Goal: Task Accomplishment & Management: Complete application form

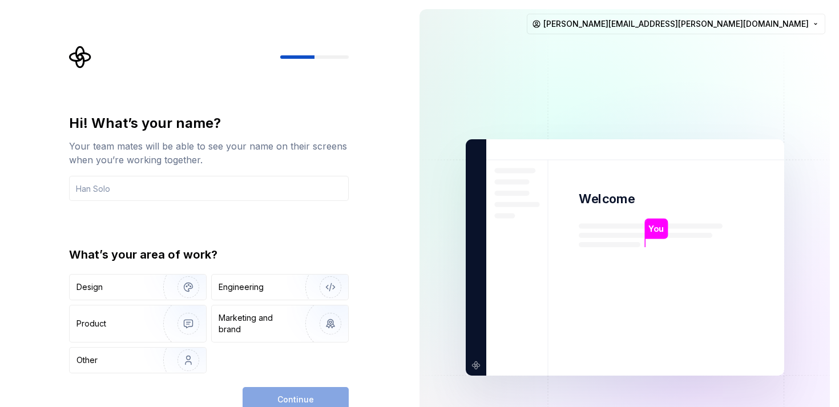
click at [385, 242] on div "Hi! What’s your name? Your team mates will be able to see your name on their sc…" at bounding box center [205, 257] width 410 height 515
click at [286, 185] on input "text" at bounding box center [209, 188] width 280 height 25
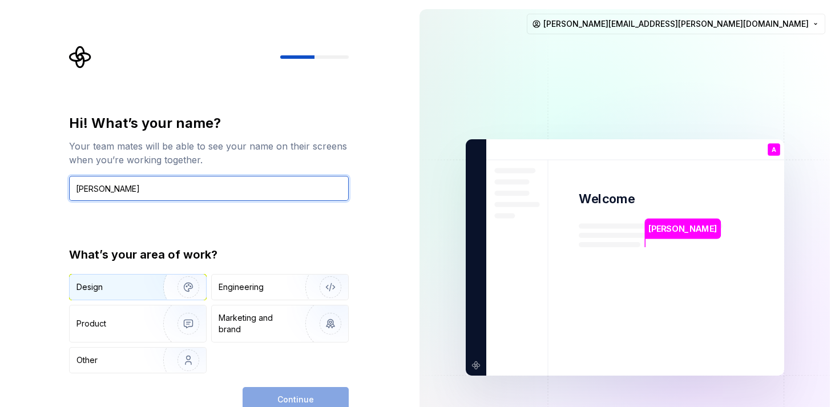
type input "[PERSON_NAME]"
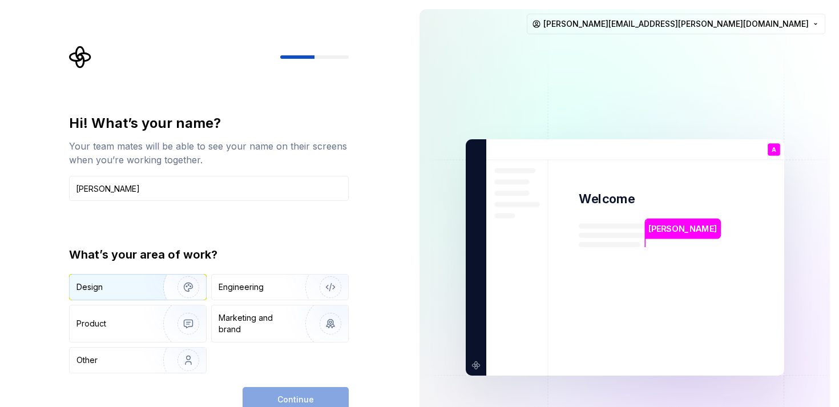
click at [147, 279] on img "button" at bounding box center [180, 287] width 73 height 76
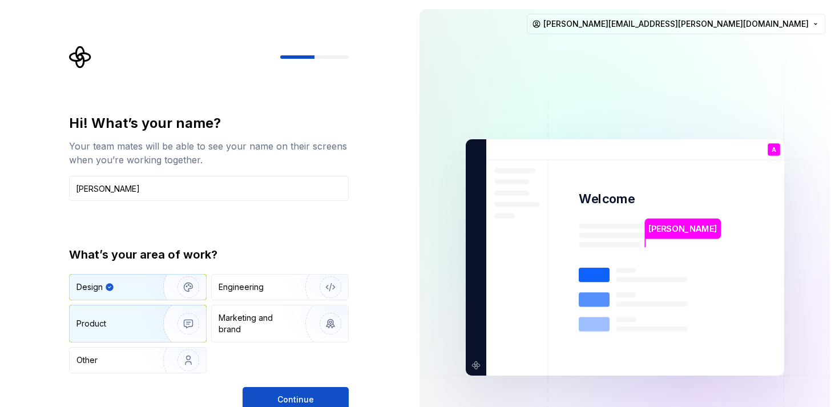
click at [142, 325] on div "Product" at bounding box center [113, 323] width 75 height 11
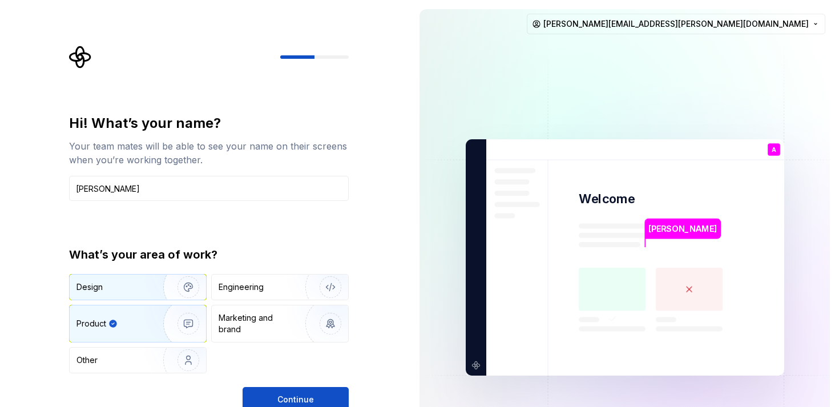
click at [166, 286] on img "button" at bounding box center [180, 287] width 73 height 76
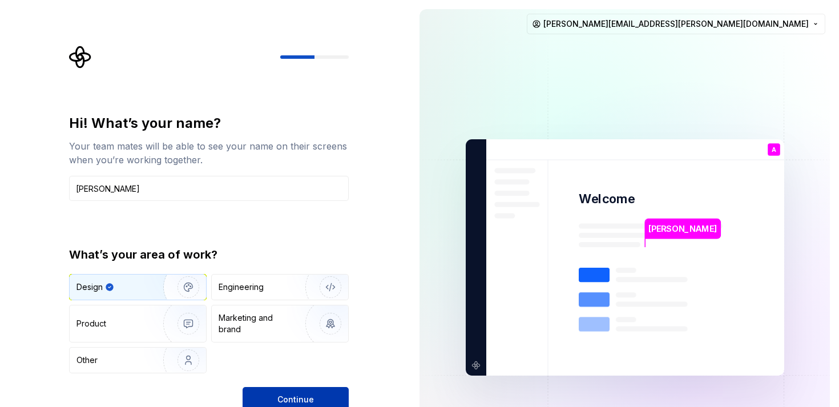
click at [292, 392] on button "Continue" at bounding box center [295, 399] width 106 height 25
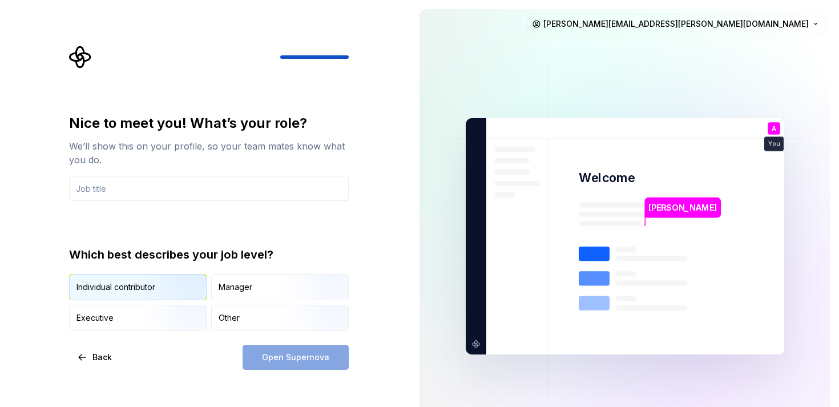
click at [144, 290] on img "button" at bounding box center [178, 301] width 73 height 76
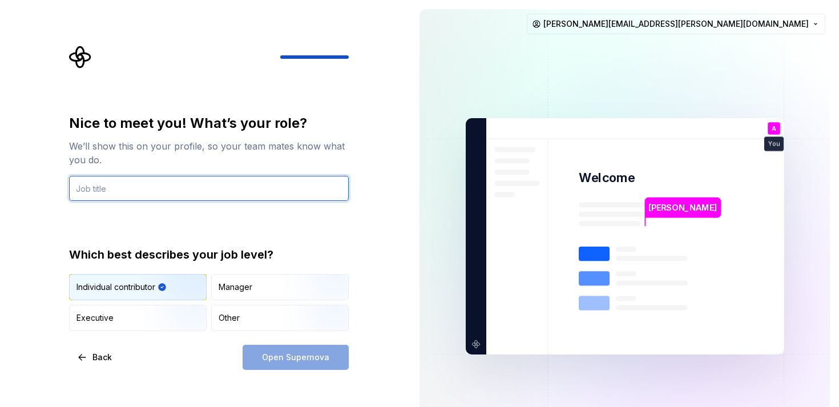
click at [297, 188] on input "text" at bounding box center [209, 188] width 280 height 25
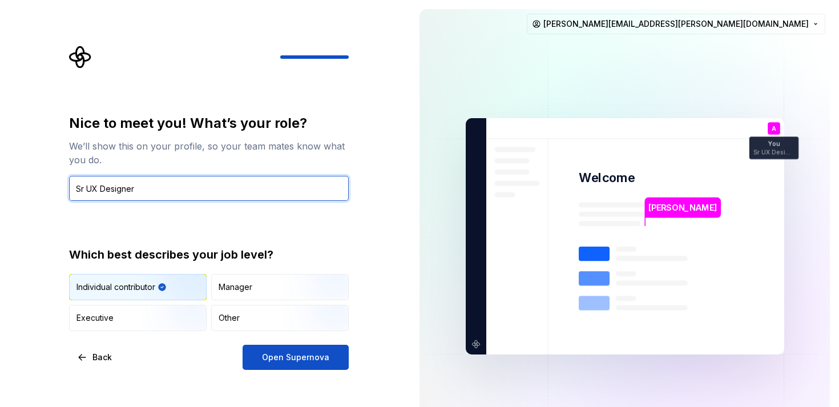
click at [84, 188] on input "Sr UX Designer" at bounding box center [209, 188] width 280 height 25
type input "Sr UX Designer"
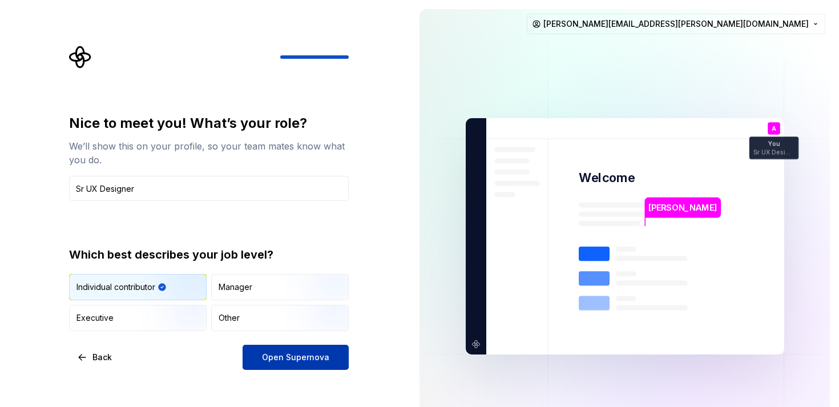
click at [275, 355] on span "Open Supernova" at bounding box center [295, 356] width 67 height 11
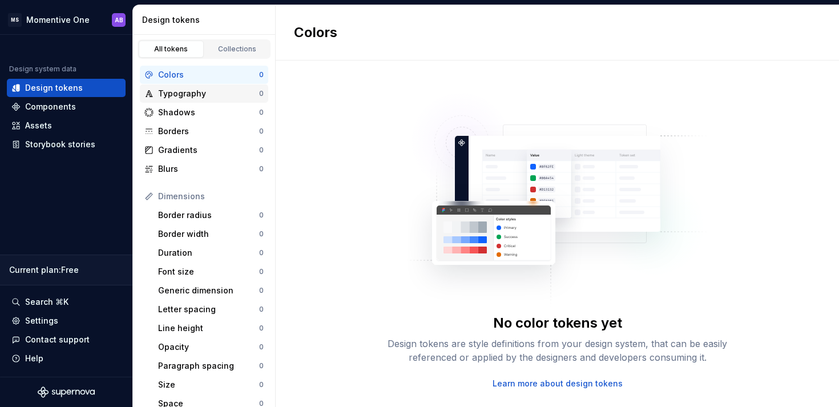
click at [219, 90] on div "Typography" at bounding box center [208, 93] width 101 height 11
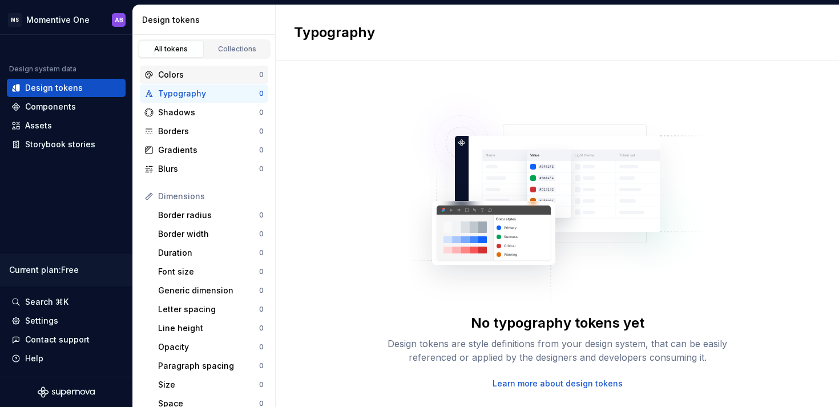
click at [210, 78] on div "Colors" at bounding box center [208, 74] width 101 height 11
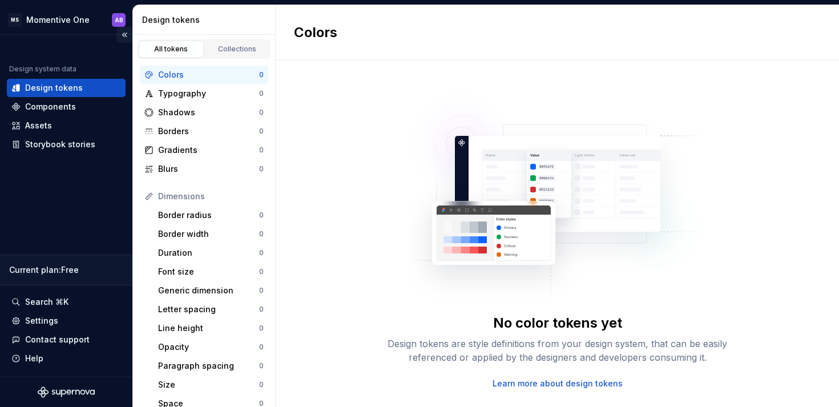
click at [124, 33] on button "Collapse sidebar" at bounding box center [124, 35] width 16 height 16
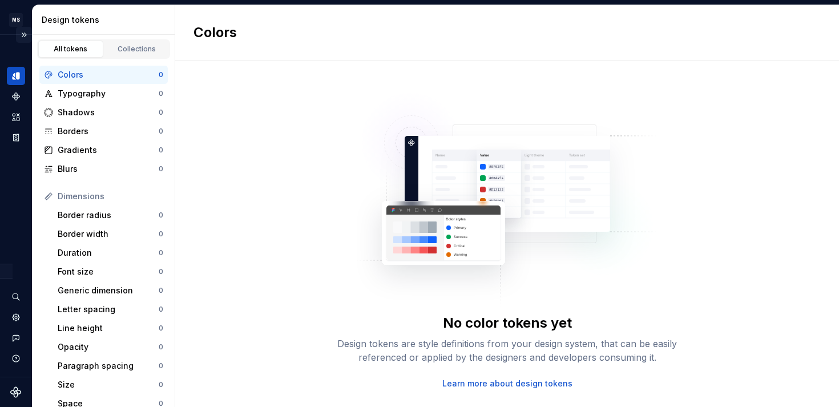
click at [26, 38] on button "Expand sidebar" at bounding box center [24, 35] width 16 height 16
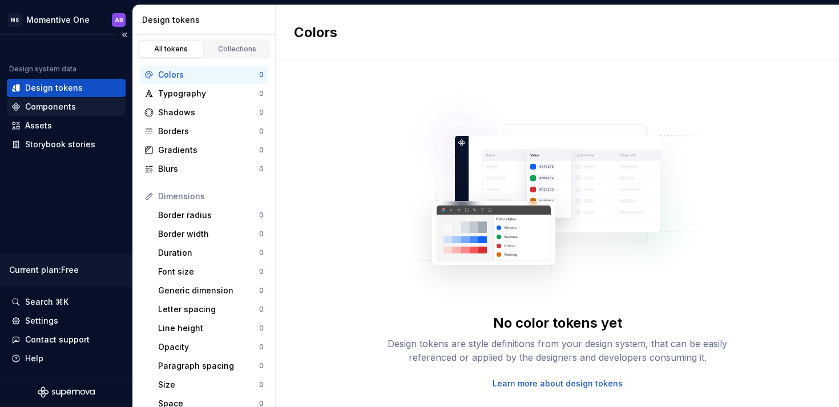
click at [87, 108] on div "Components" at bounding box center [66, 106] width 110 height 11
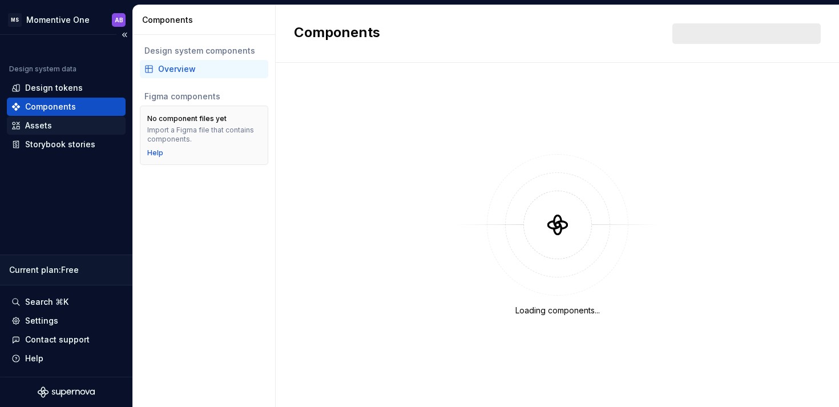
click at [84, 131] on div "Assets" at bounding box center [66, 125] width 119 height 18
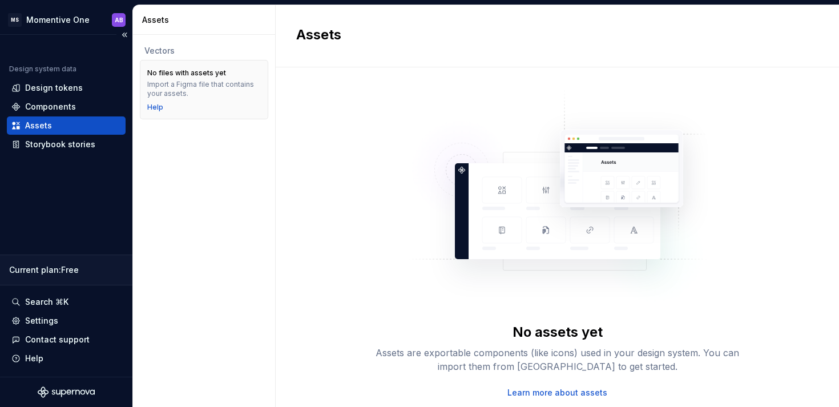
click at [96, 153] on div "Design system data Design tokens Components Assets Storybook stories Current pl…" at bounding box center [66, 206] width 132 height 342
click at [99, 143] on div "Storybook stories" at bounding box center [66, 144] width 110 height 11
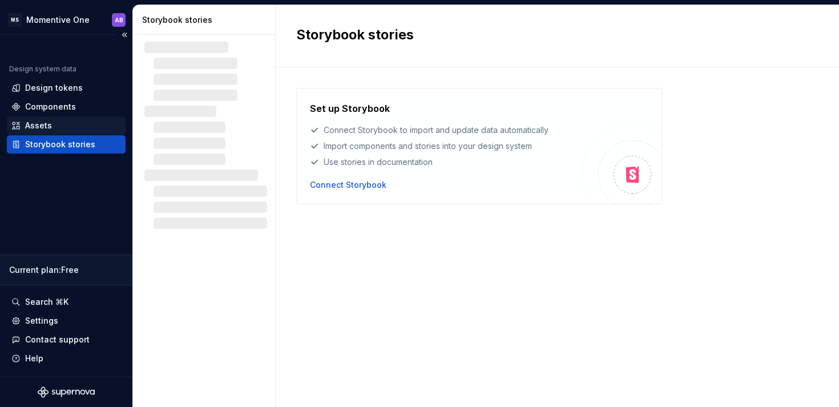
click at [97, 120] on div "Assets" at bounding box center [66, 125] width 110 height 11
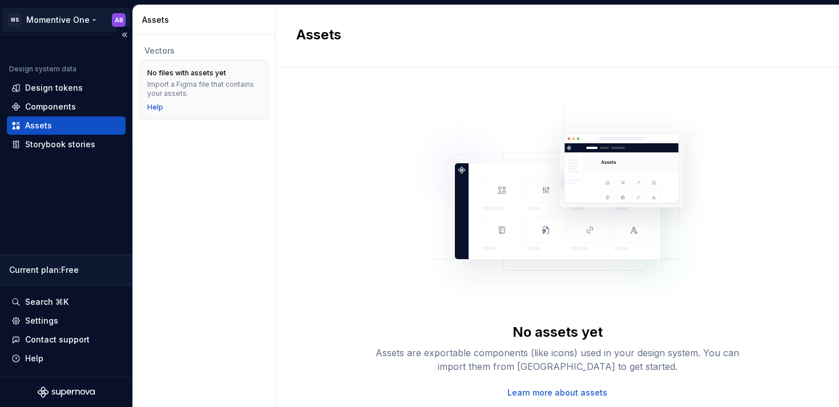
click at [83, 20] on html "MS Momentive One AB Design system data Design tokens Components Assets Storyboo…" at bounding box center [419, 203] width 839 height 407
click at [90, 191] on html "MS Momentive One AB Design system data Design tokens Components Assets Storyboo…" at bounding box center [419, 203] width 839 height 407
